Goal: Check status: Check status

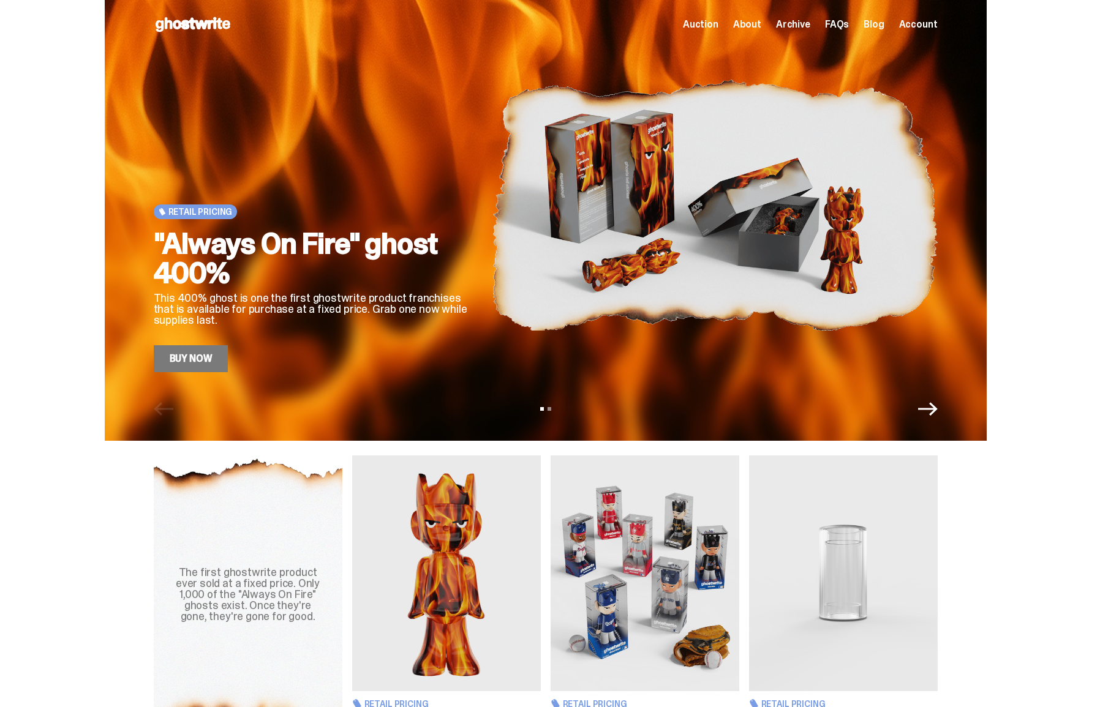
click at [1021, 90] on div "Retail Pricing "Always On Fire" ghost 400% This 400% ghost is one the first gho…" at bounding box center [545, 220] width 1090 height 441
click at [925, 29] on span "Account" at bounding box center [918, 25] width 39 height 10
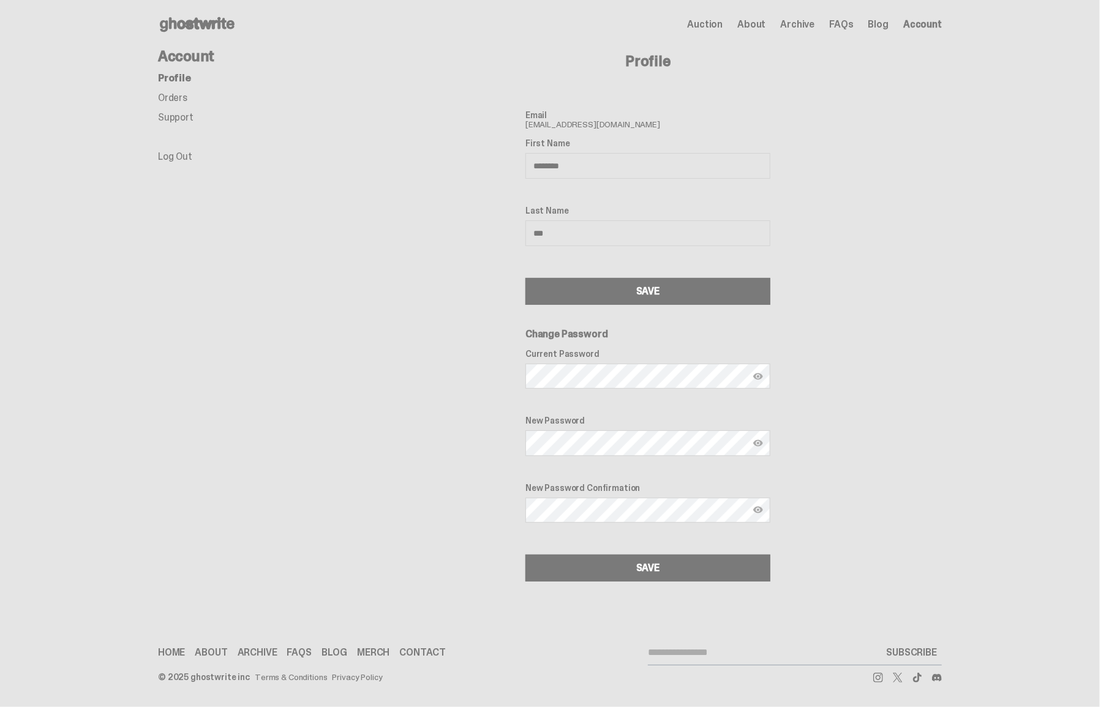
click at [166, 100] on link "Orders" at bounding box center [172, 97] width 29 height 13
click at [171, 97] on link "Orders" at bounding box center [172, 97] width 29 height 13
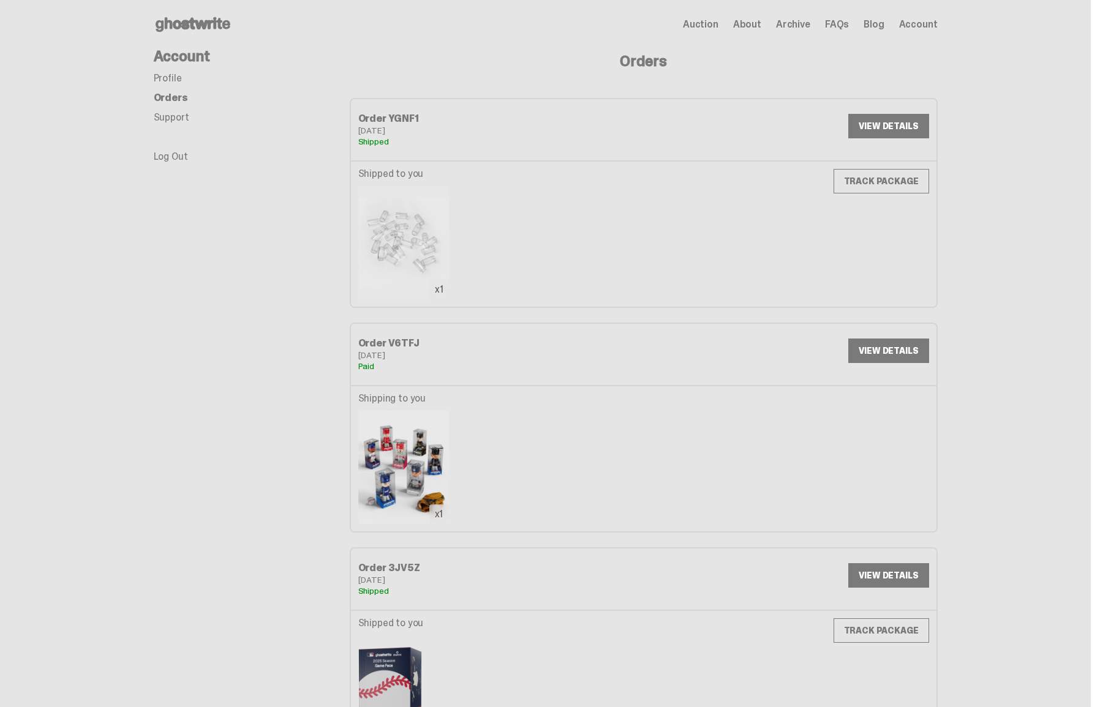
click at [751, 345] on div "Order V6TFJ [DATE] Paid VIEW DETAILS" at bounding box center [644, 354] width 588 height 62
click at [905, 348] on link "VIEW DETAILS" at bounding box center [888, 351] width 80 height 24
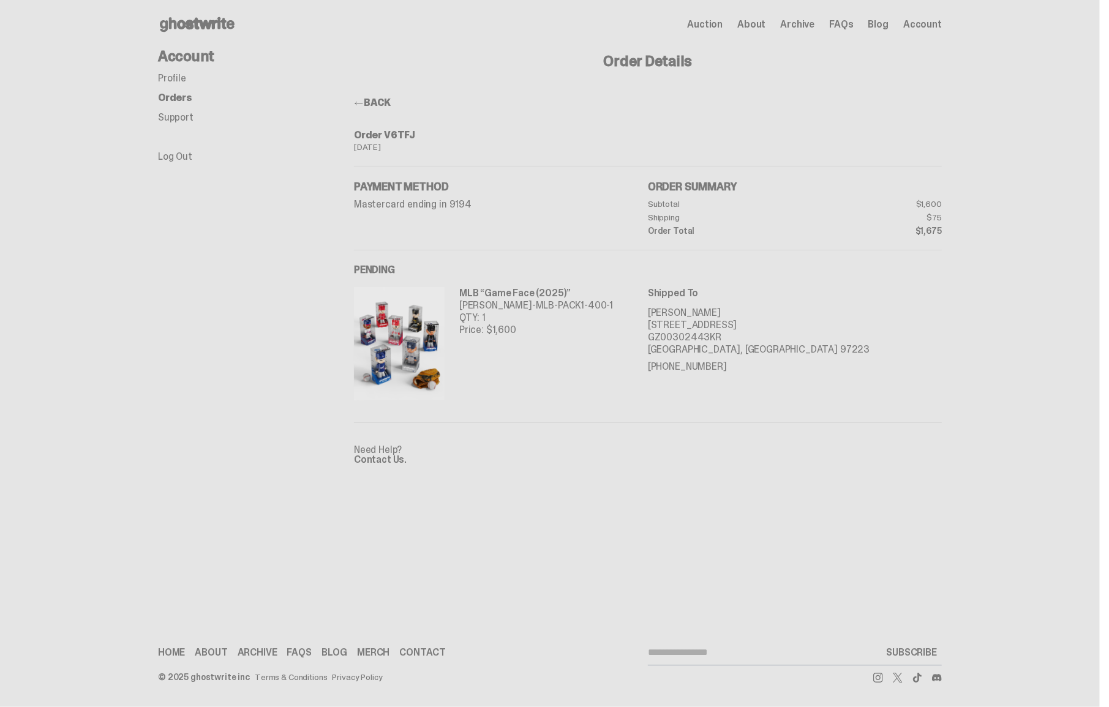
click at [346, 109] on ul "Profile Orders Support Log Out" at bounding box center [256, 117] width 196 height 88
click at [356, 102] on span at bounding box center [359, 104] width 10 height 10
